Goal: Information Seeking & Learning: Learn about a topic

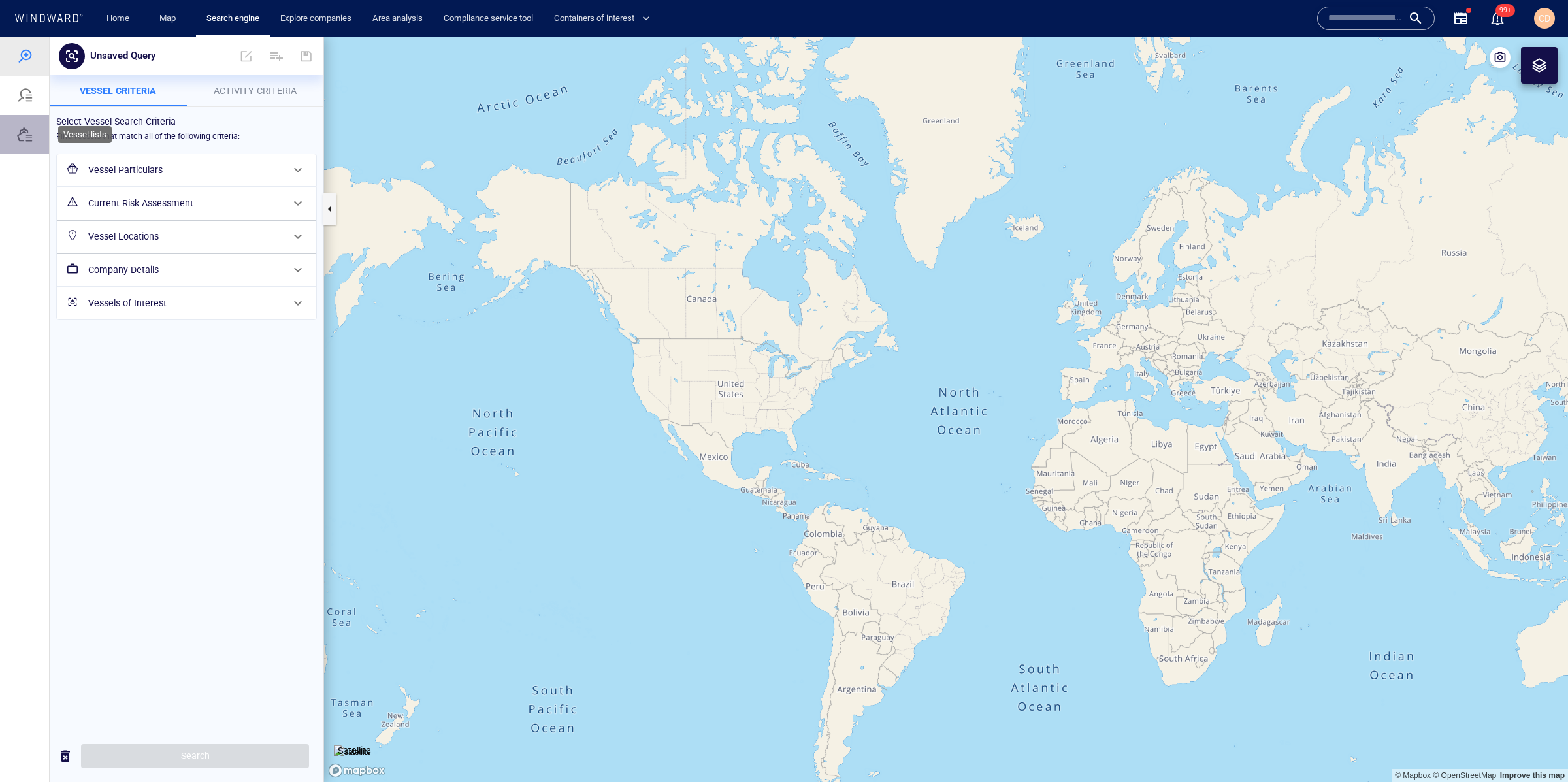
click at [33, 136] on div at bounding box center [24, 135] width 49 height 39
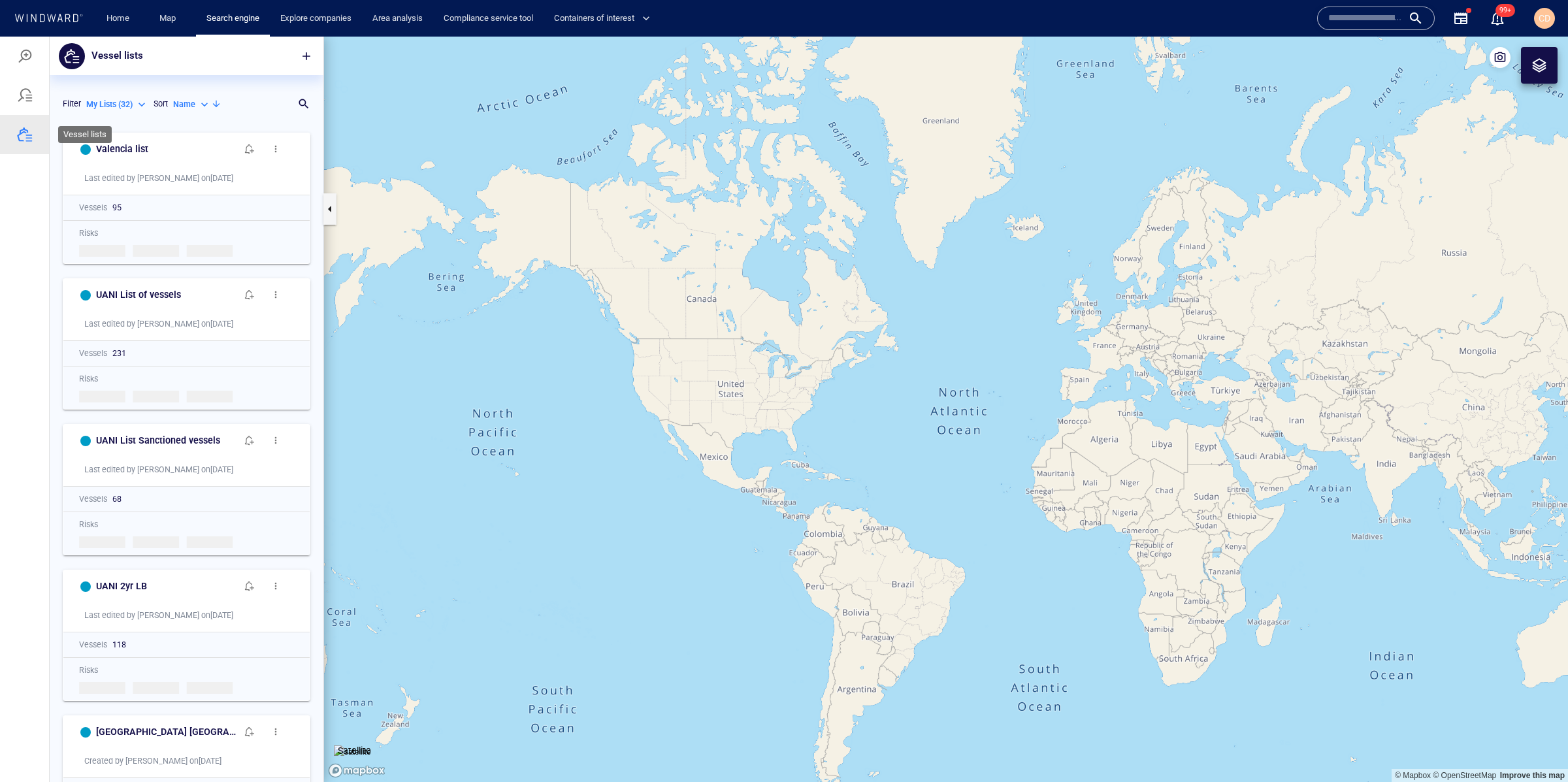
scroll to position [656, 274]
click at [250, 147] on span "button" at bounding box center [249, 149] width 11 height 11
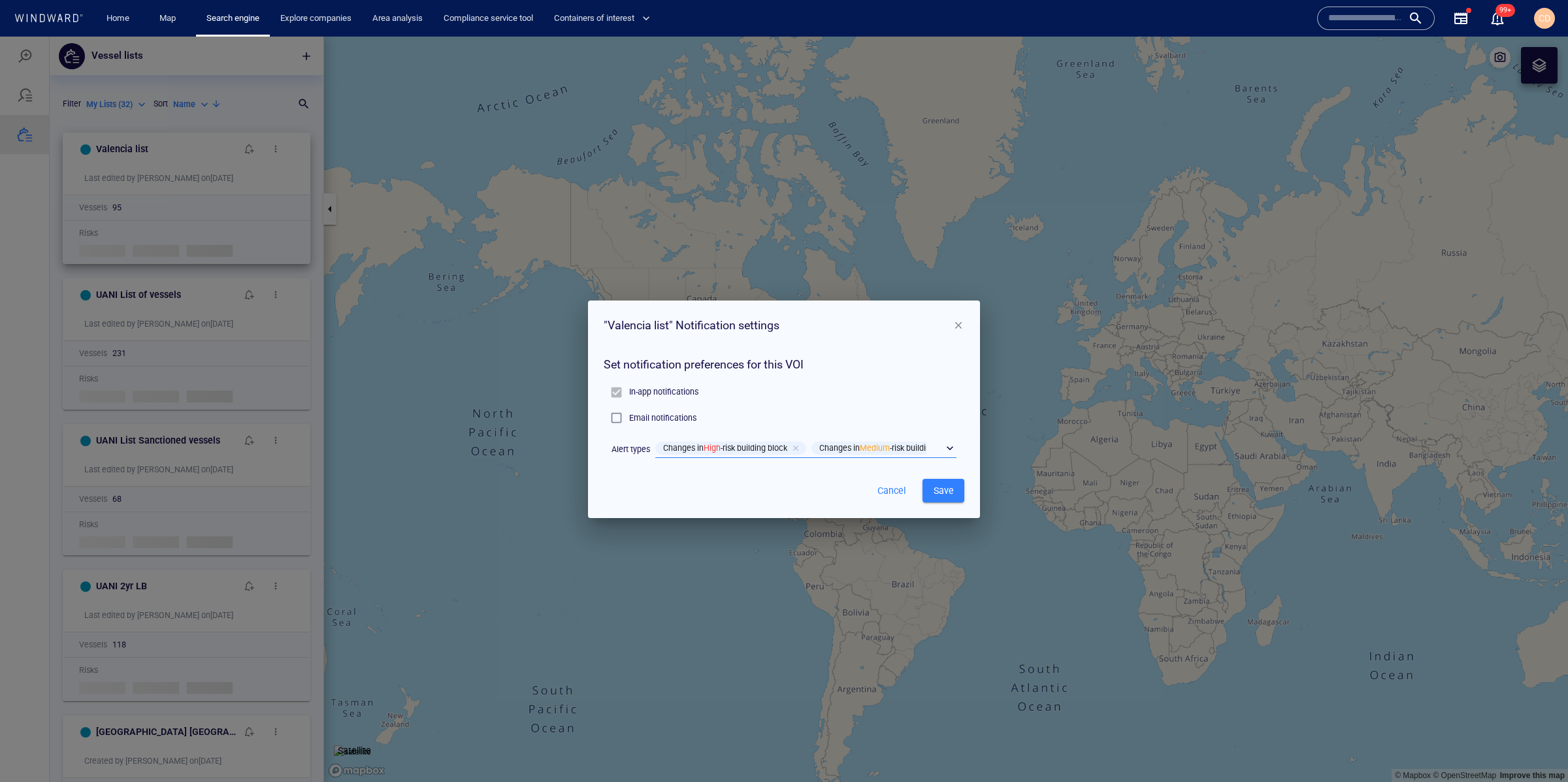
click at [946, 446] on div "​" at bounding box center [806, 449] width 301 height 19
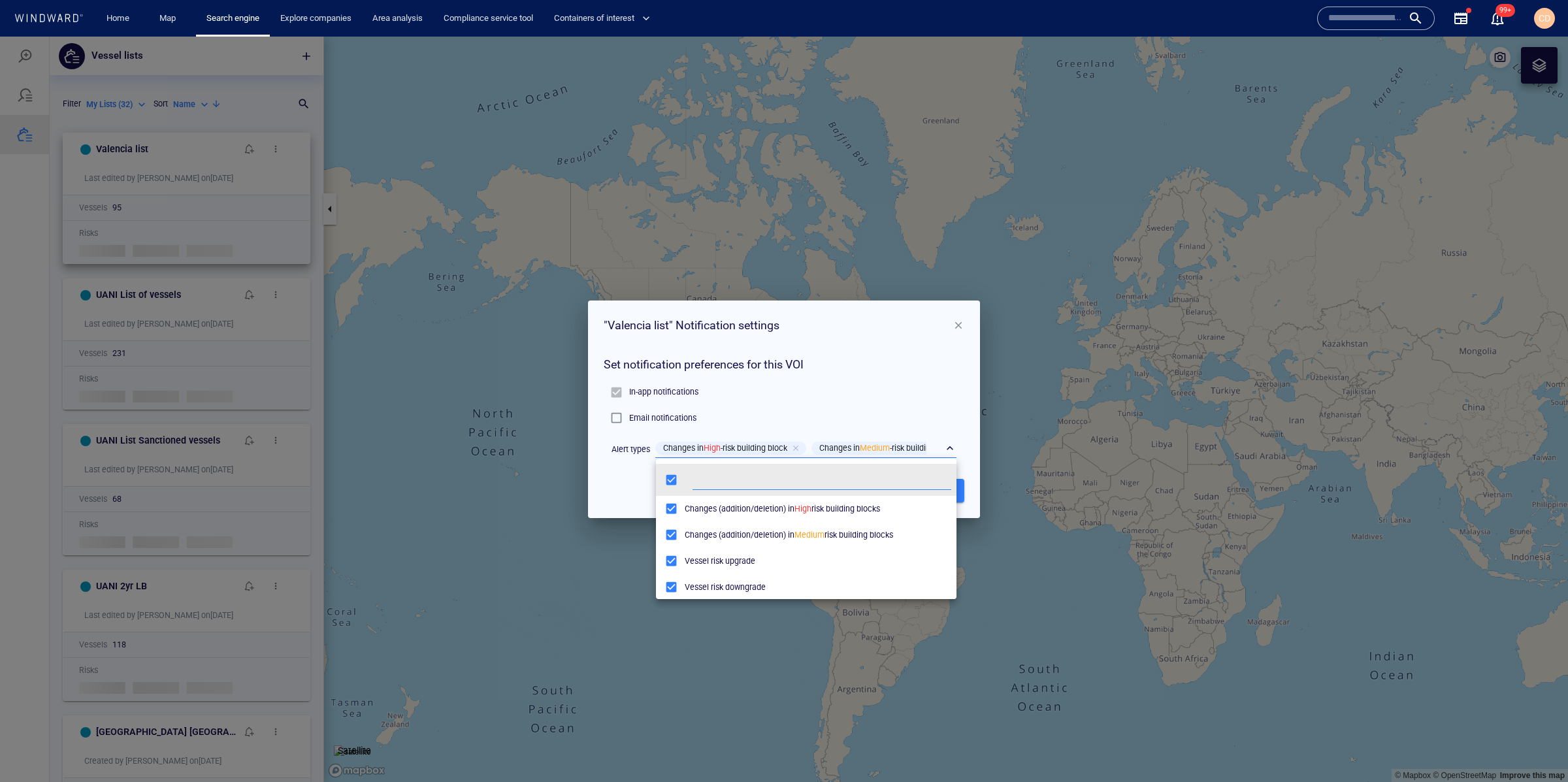
scroll to position [130, 300]
click at [637, 487] on div at bounding box center [784, 409] width 1568 height 745
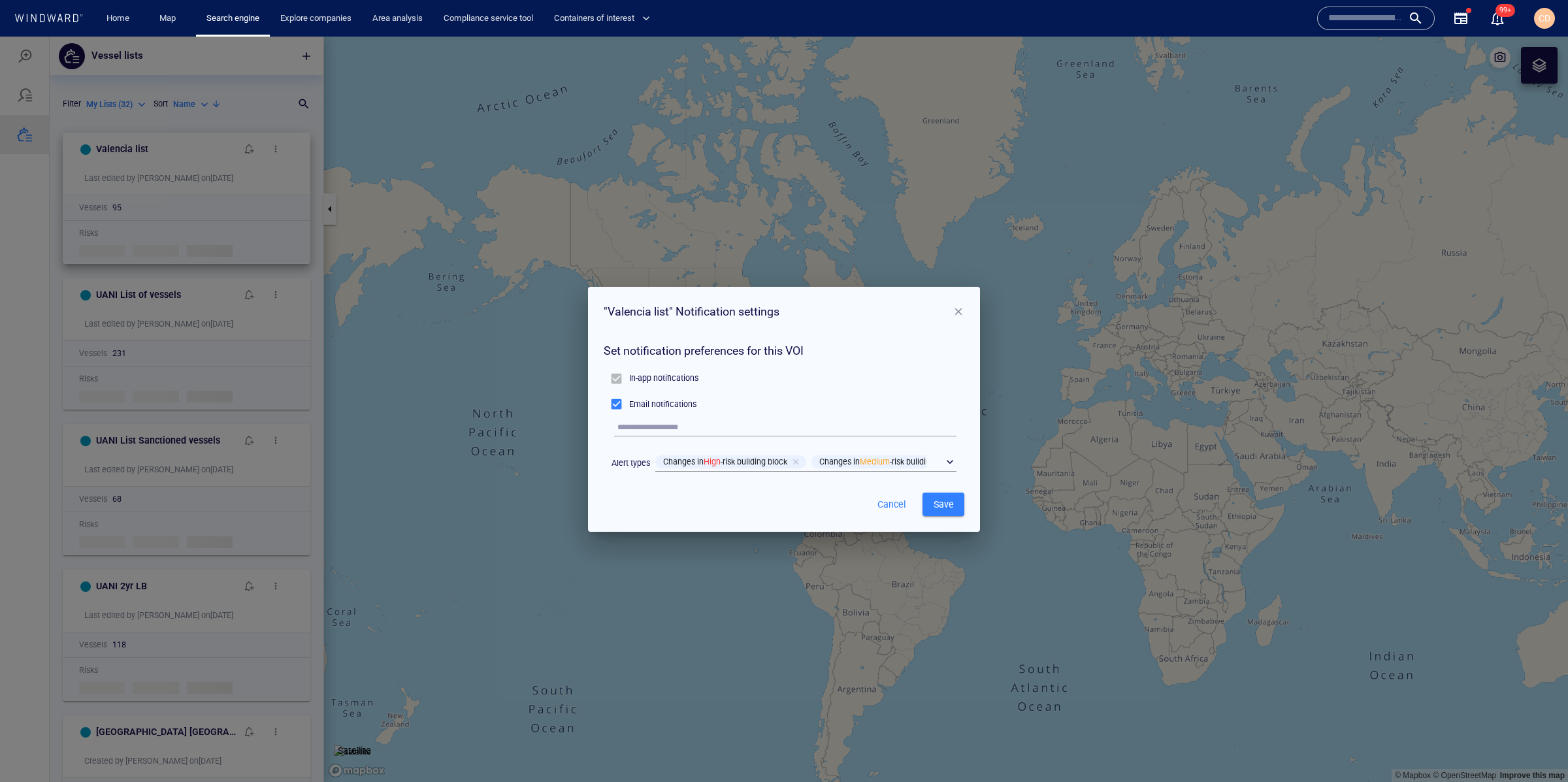
click at [652, 426] on input "text" at bounding box center [787, 427] width 339 height 17
click at [666, 426] on input "text" at bounding box center [787, 427] width 339 height 17
type input "**********"
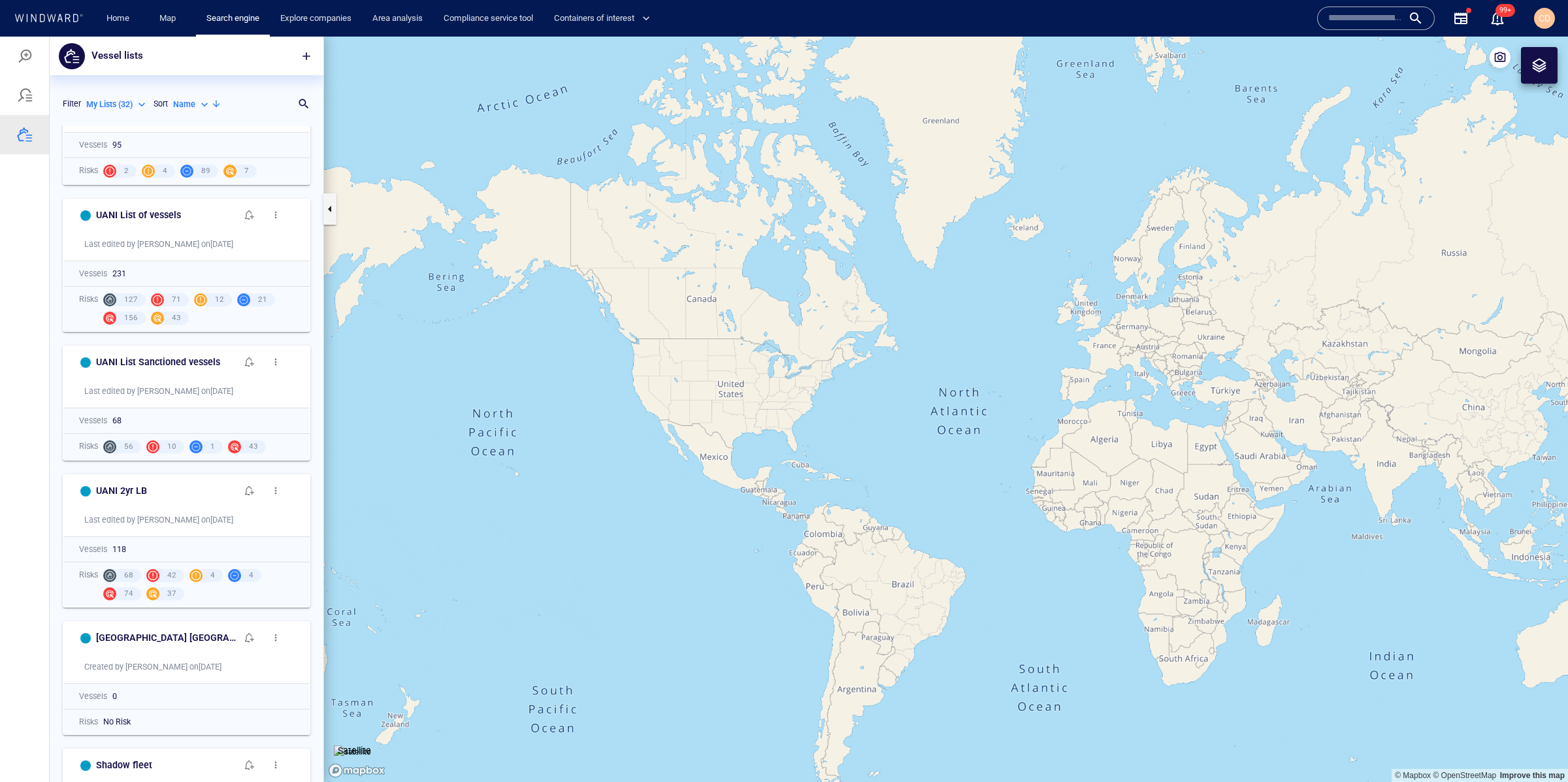
scroll to position [0, 0]
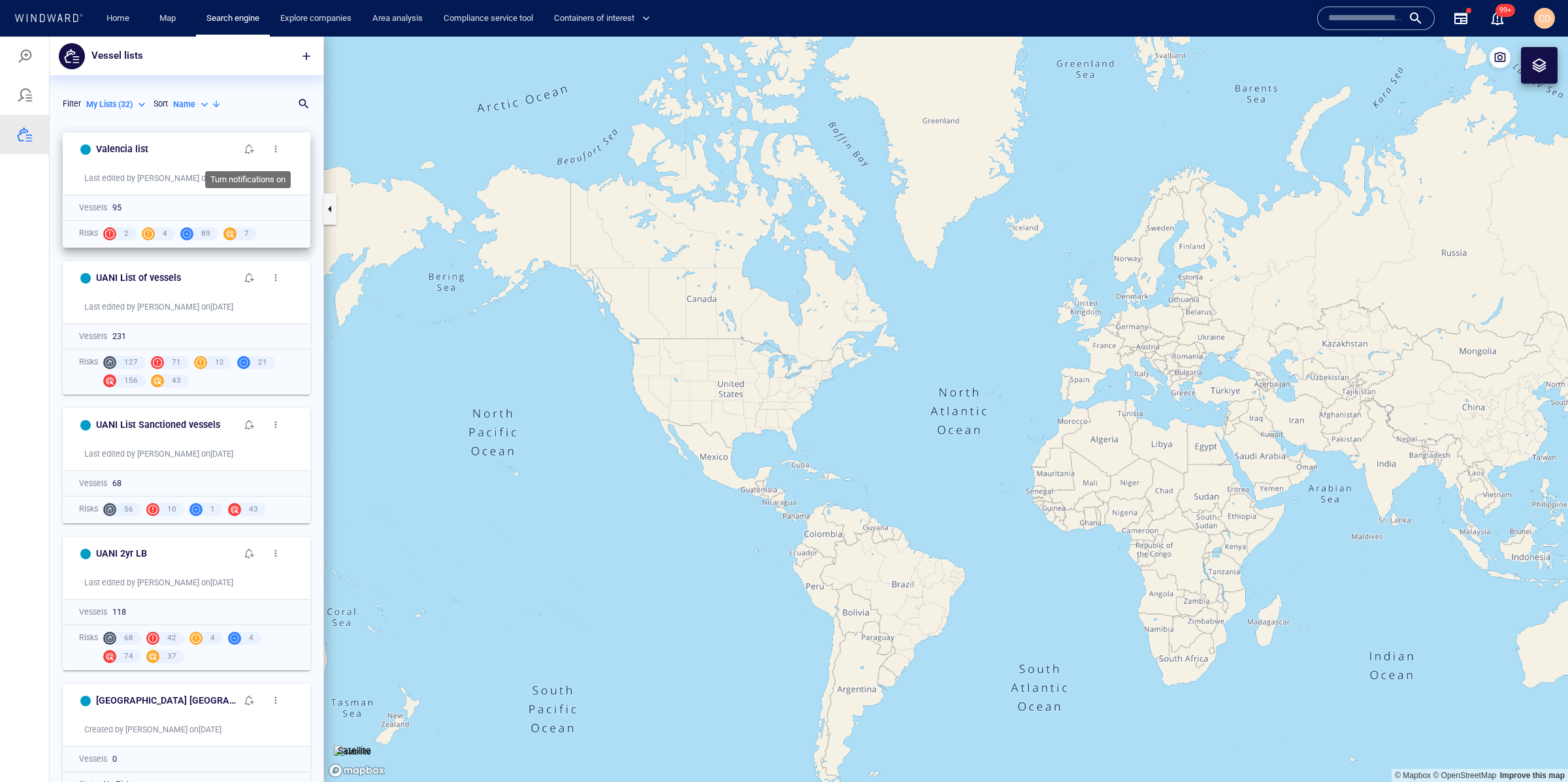
click at [254, 153] on span "button" at bounding box center [249, 149] width 11 height 11
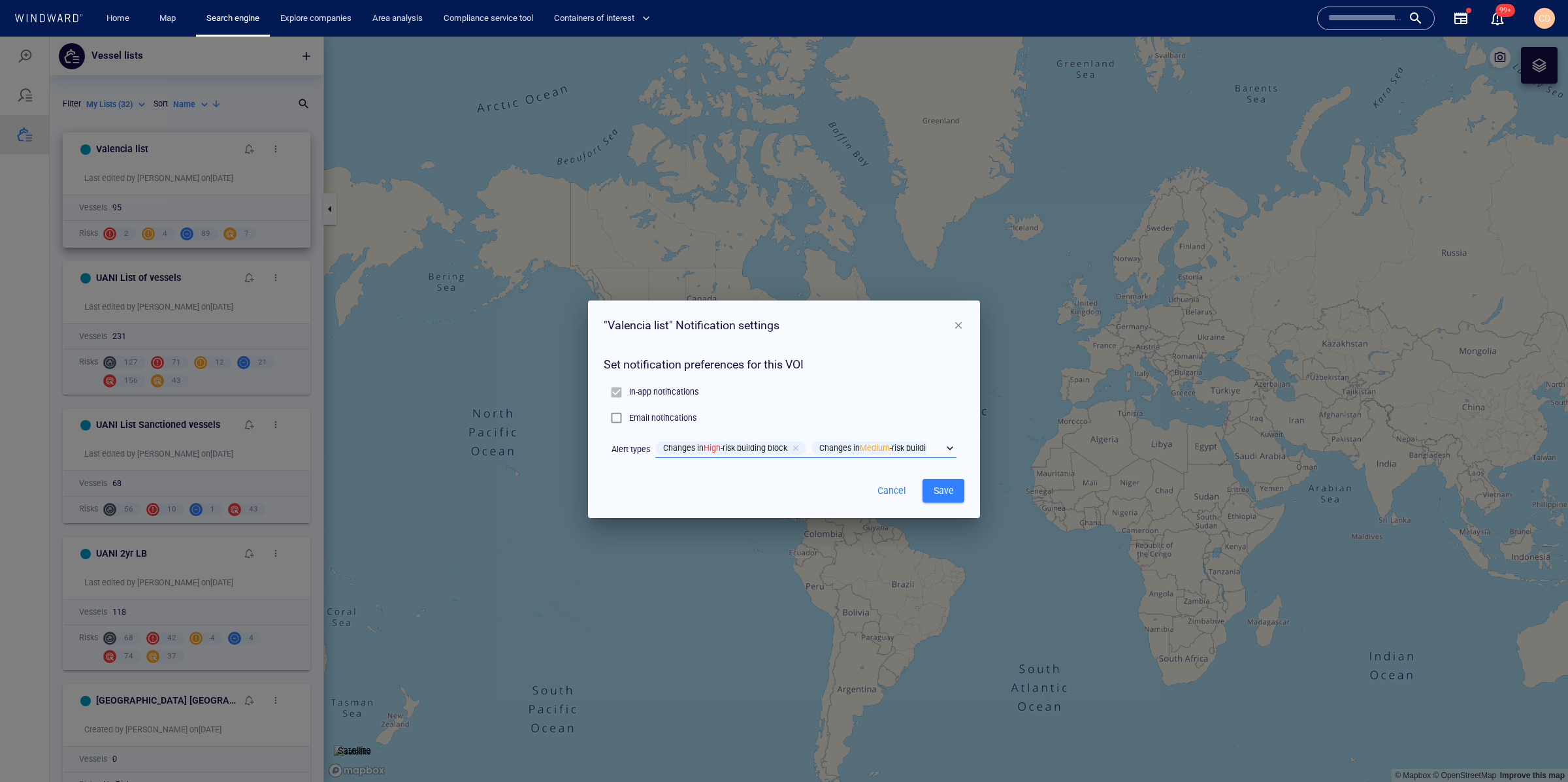
click at [951, 446] on div "​" at bounding box center [806, 449] width 301 height 19
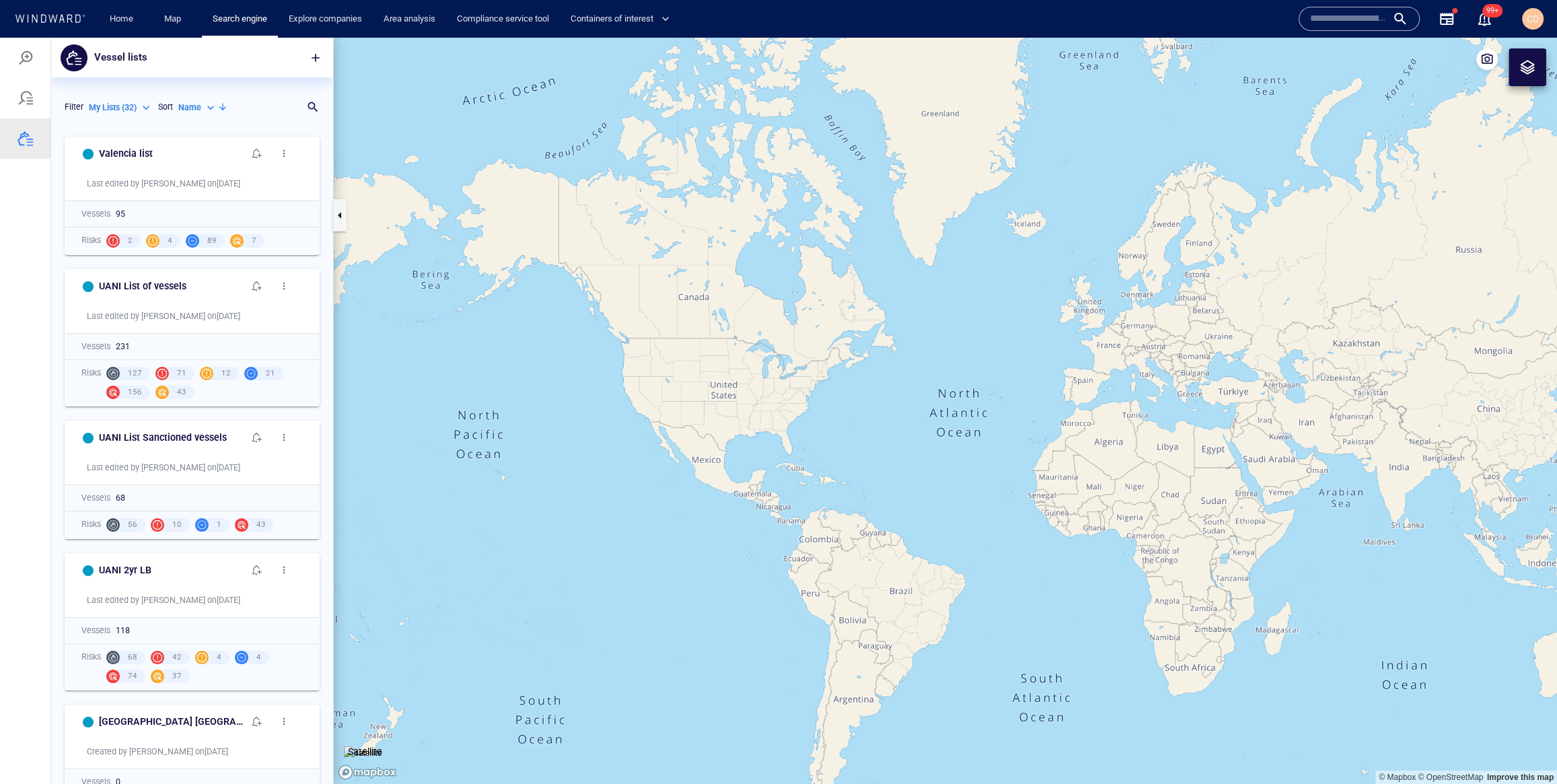
click at [143, 108] on div "My Lists ( 32 )" at bounding box center [121, 108] width 64 height 12
click at [128, 186] on p "System Lists ( 32 )" at bounding box center [131, 189] width 64 height 12
type input "**********"
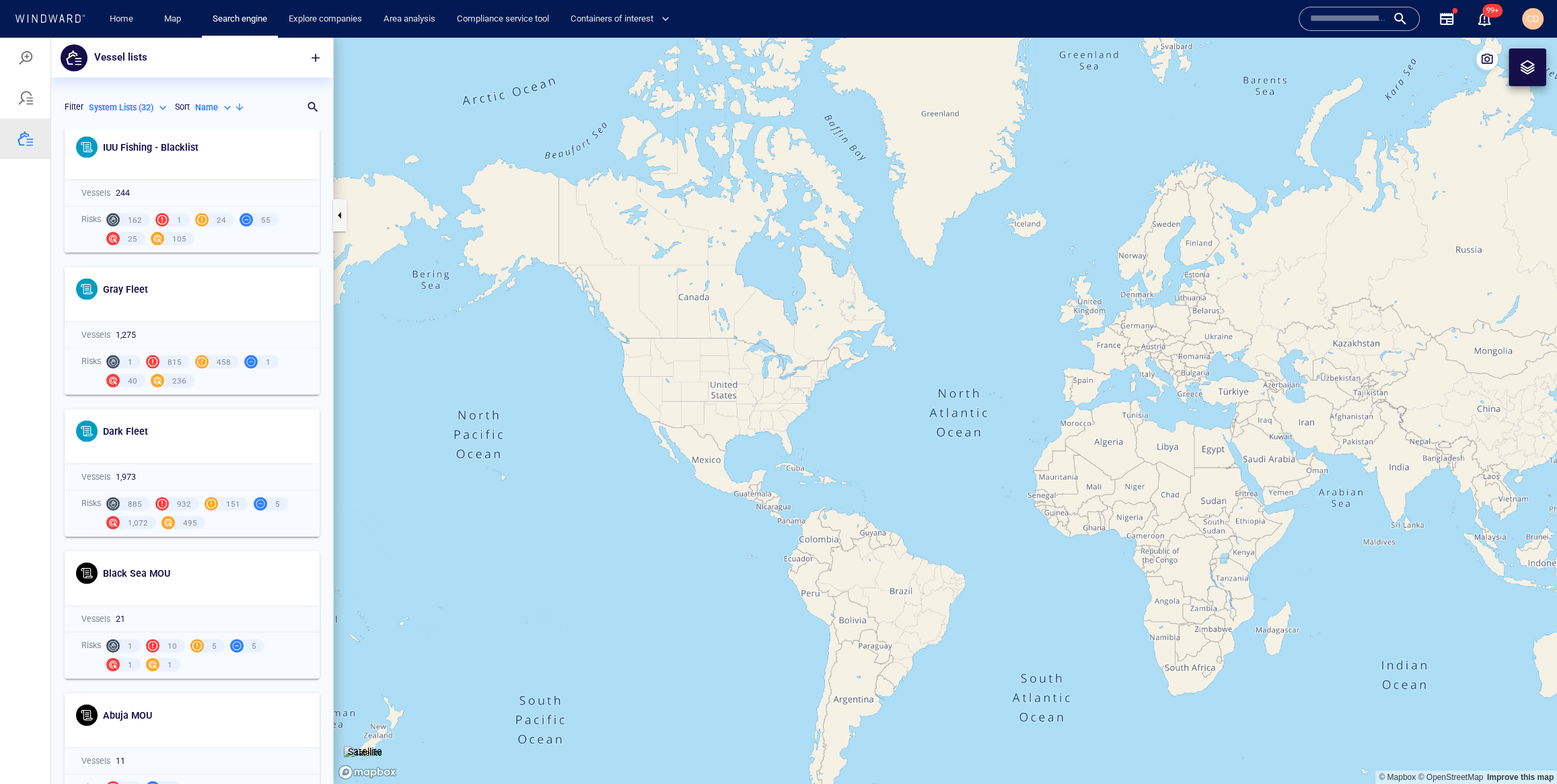
scroll to position [3663, 0]
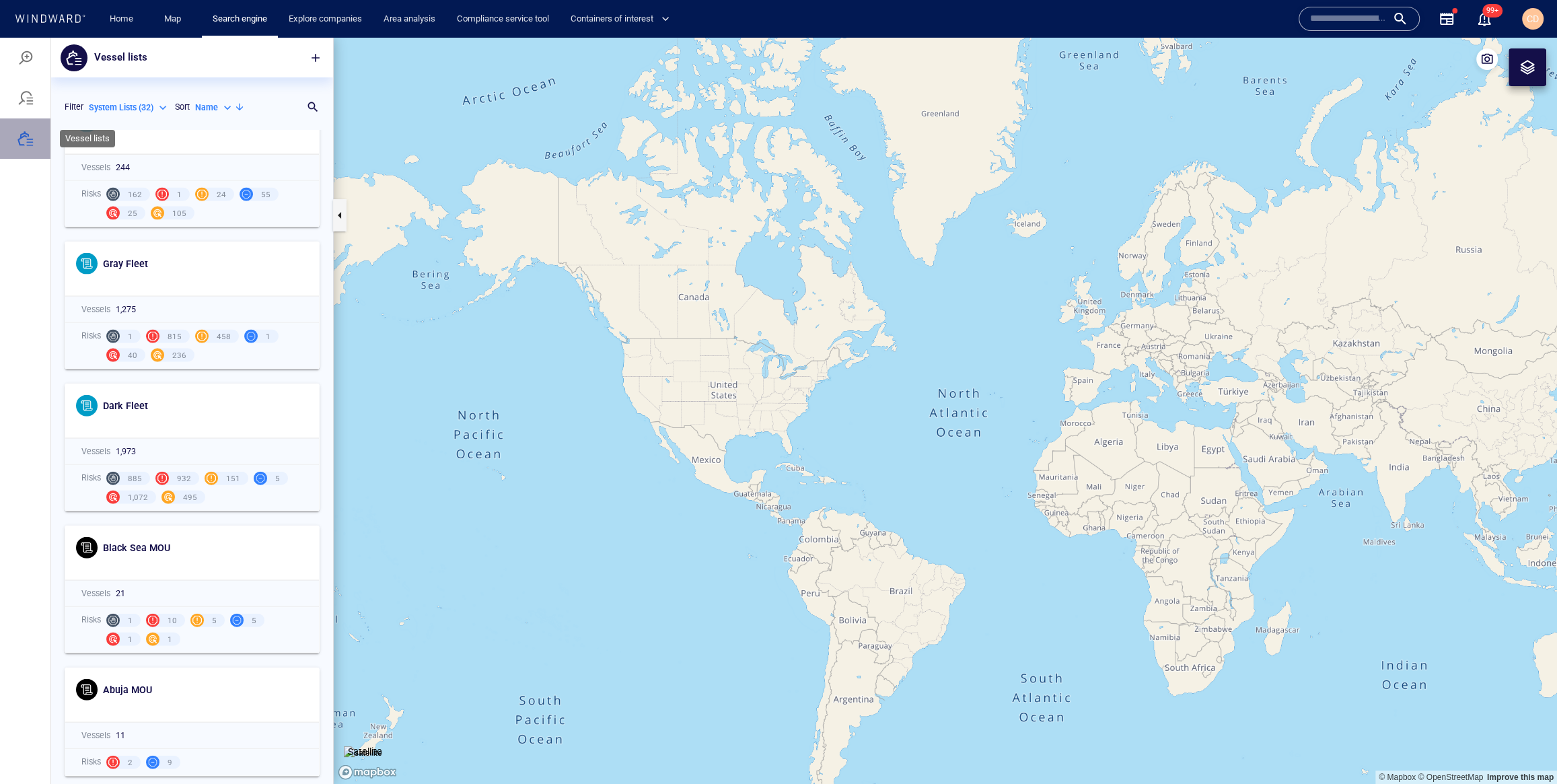
click at [37, 139] on div at bounding box center [25, 139] width 50 height 40
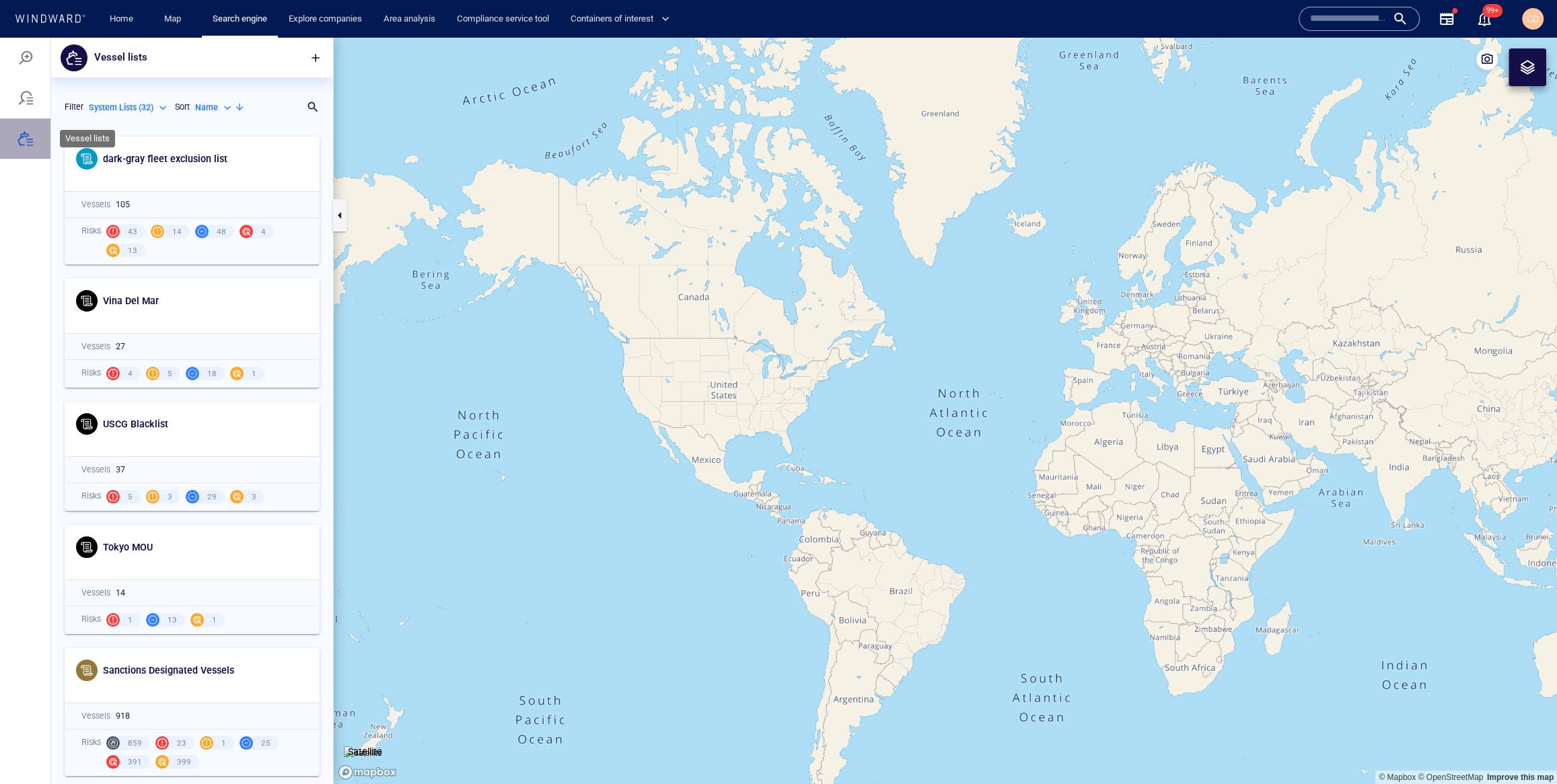
click at [31, 140] on div at bounding box center [26, 139] width 16 height 16
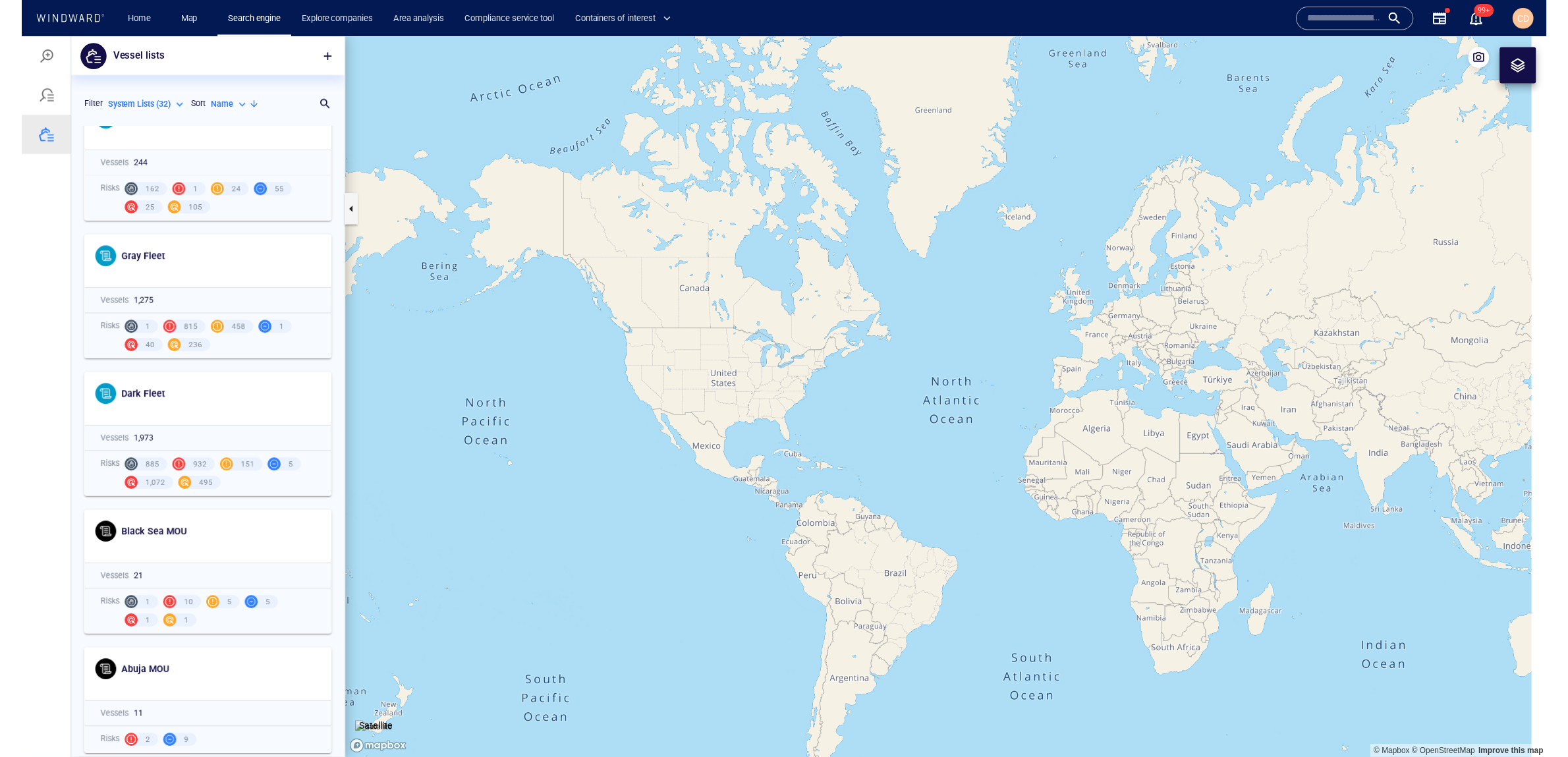
scroll to position [629, 276]
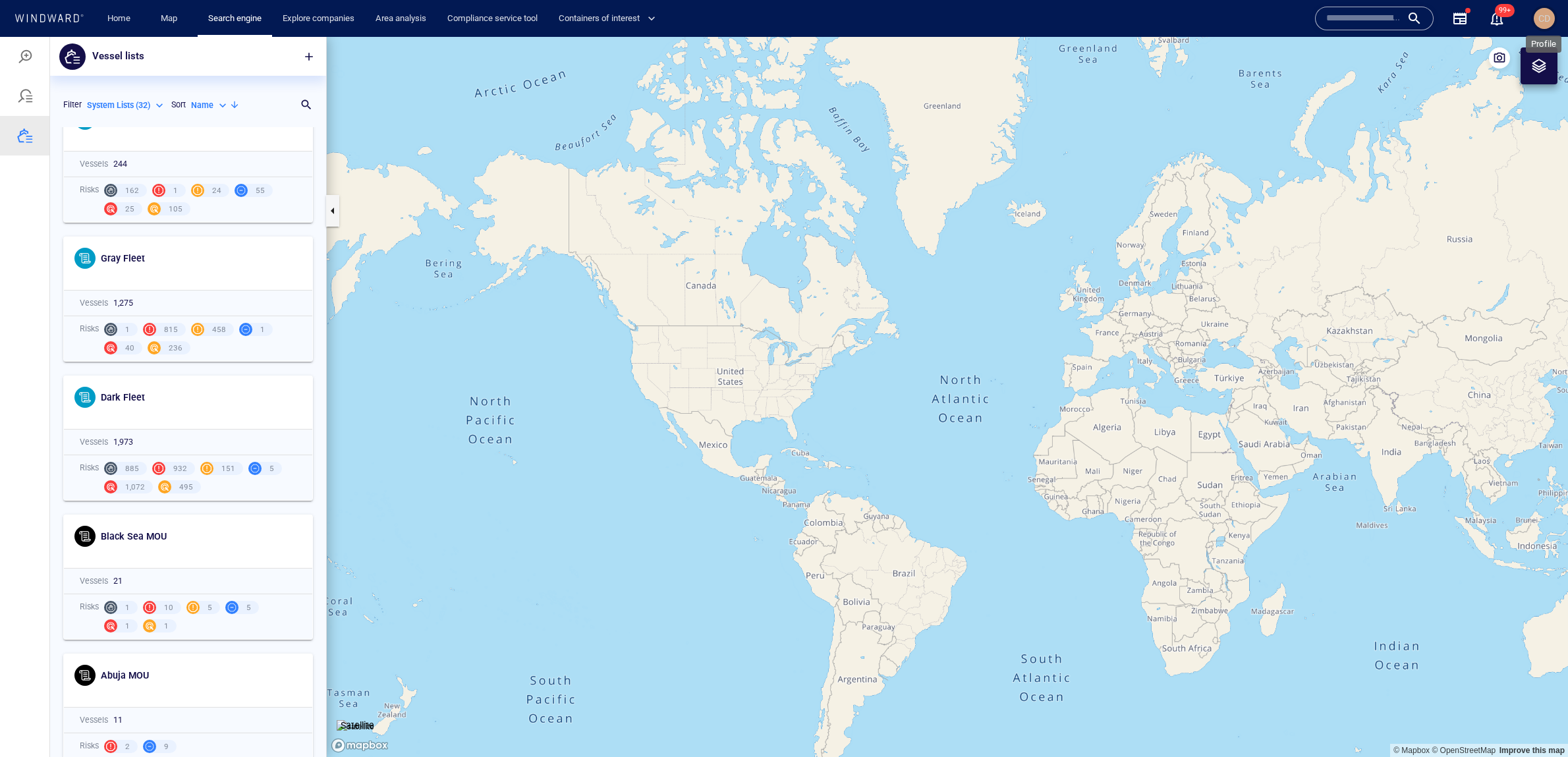
click at [1544, 23] on span "CD" at bounding box center [1544, 18] width 12 height 11
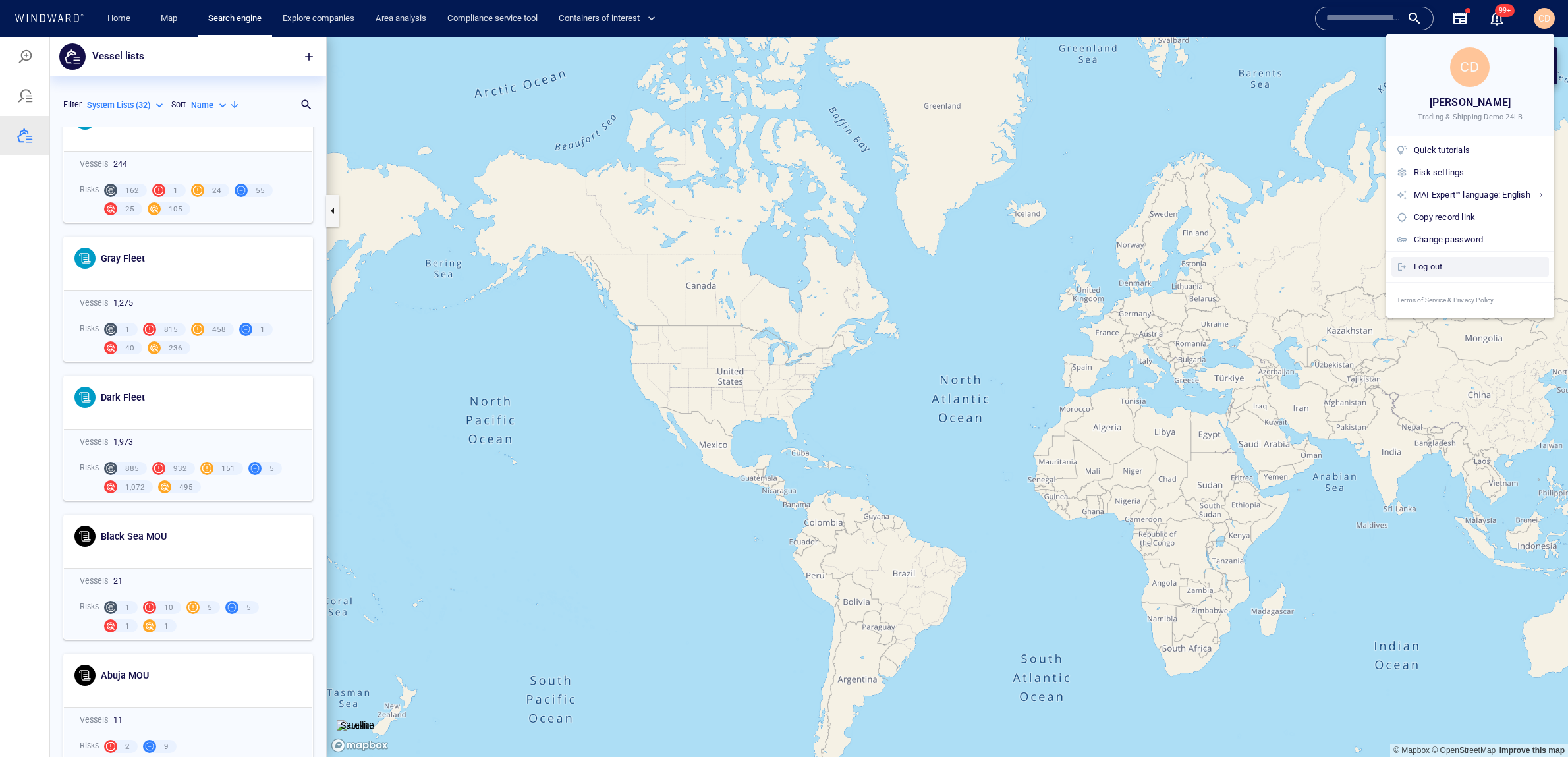
click at [1460, 272] on div "Log out" at bounding box center [1479, 267] width 130 height 15
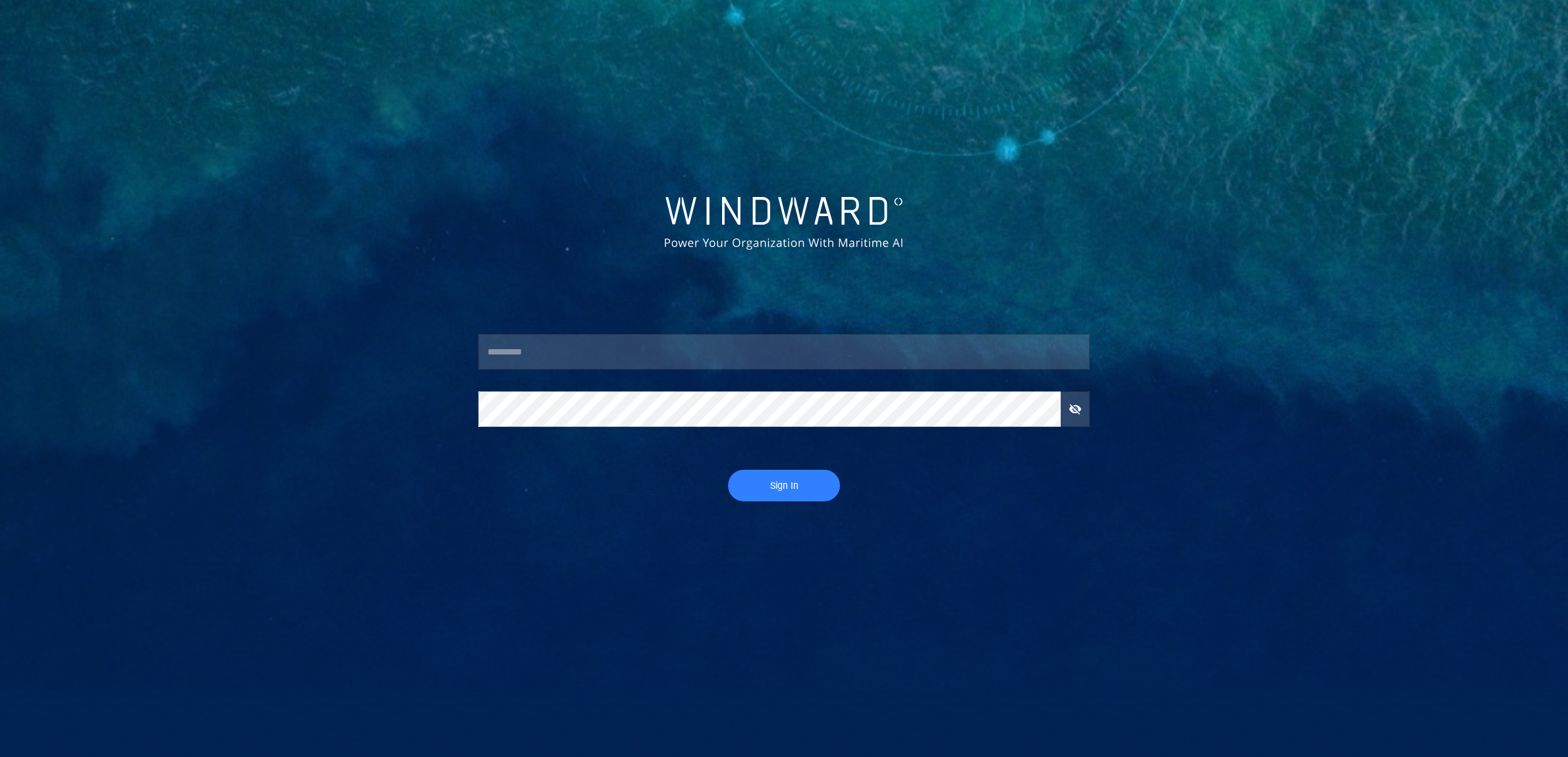
click at [613, 347] on input "text" at bounding box center [784, 352] width 612 height 36
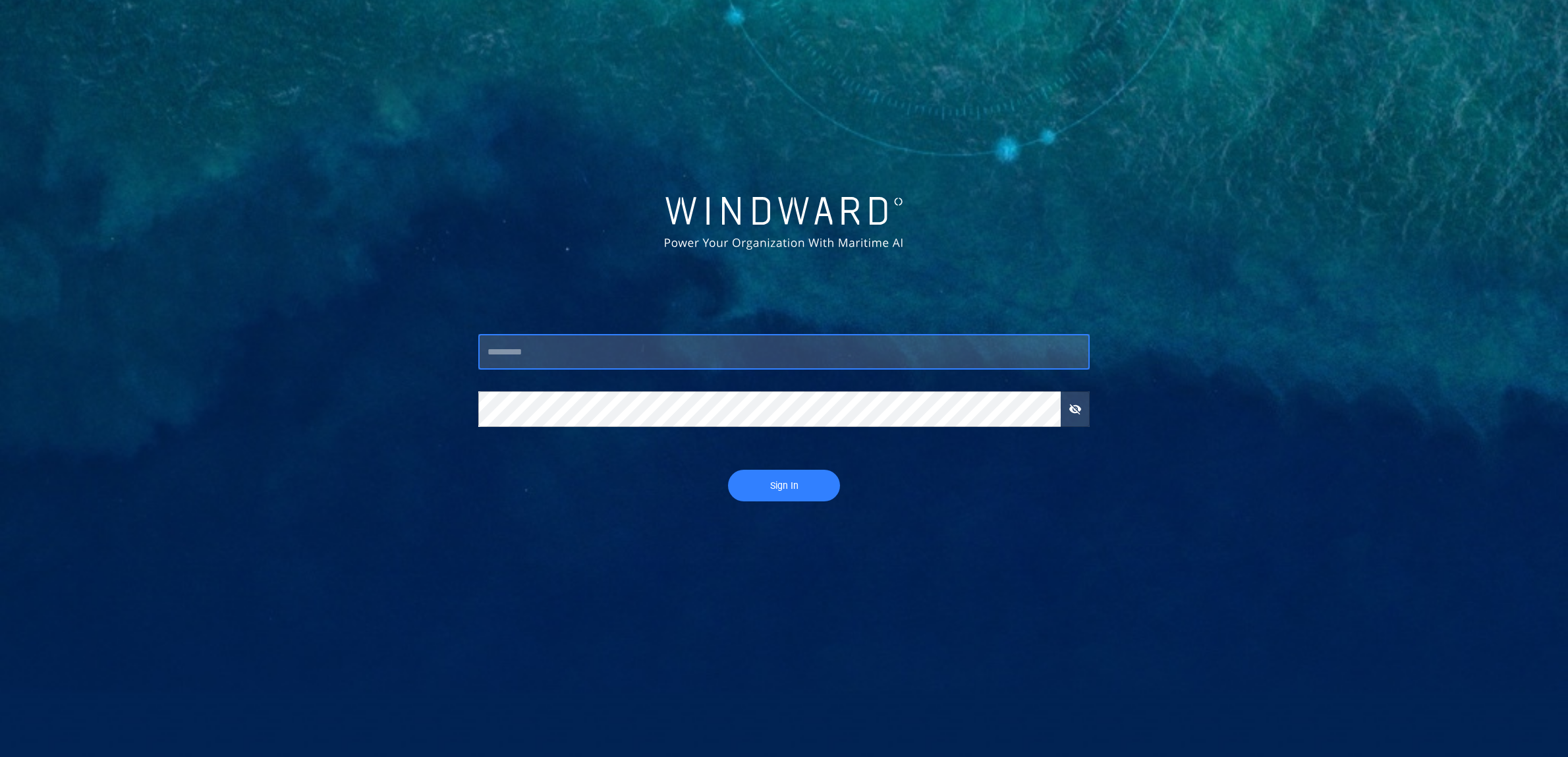
type input "**********"
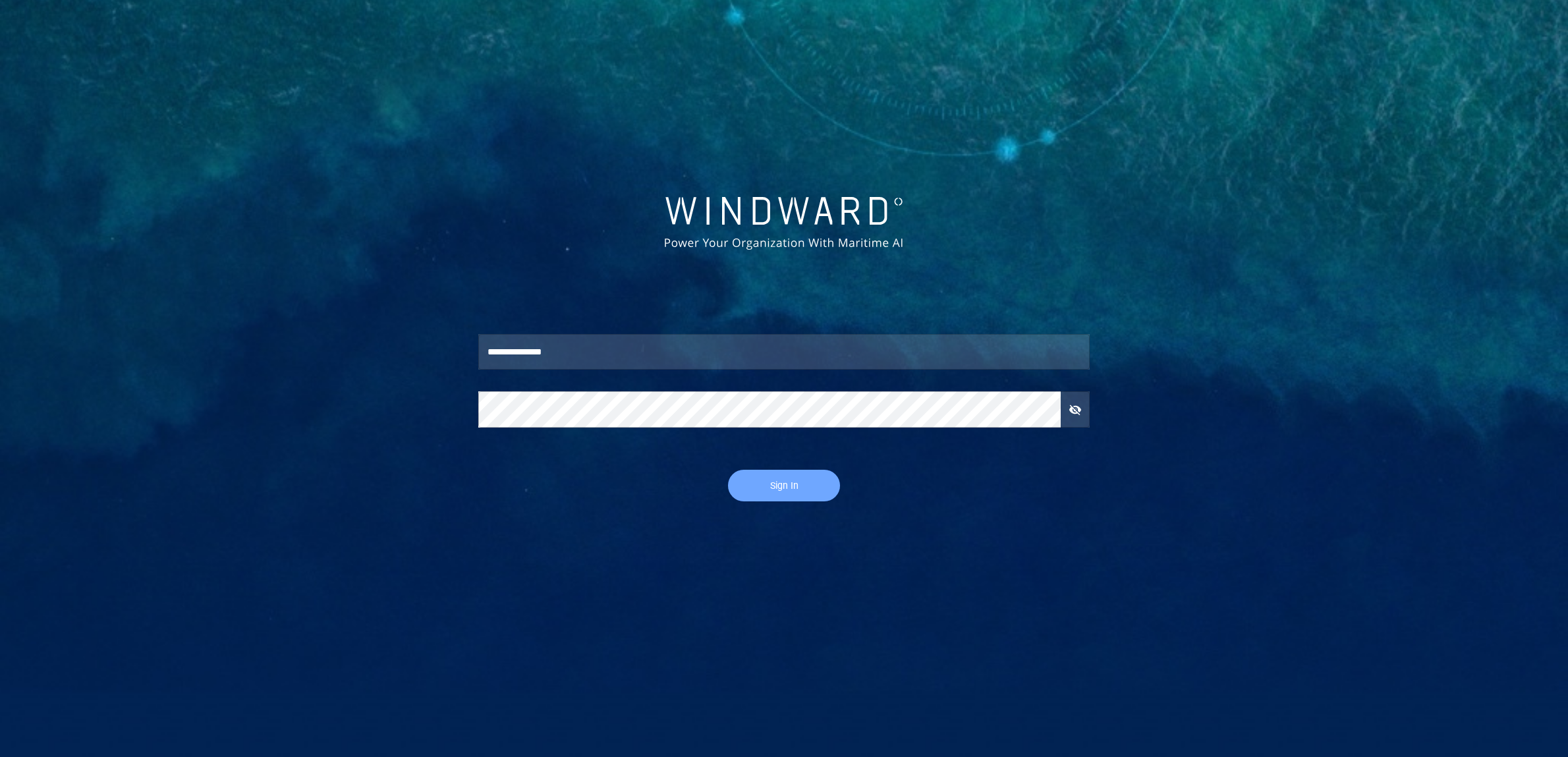
click at [816, 495] on button "Sign In" at bounding box center [784, 486] width 112 height 32
